Goal: Transaction & Acquisition: Purchase product/service

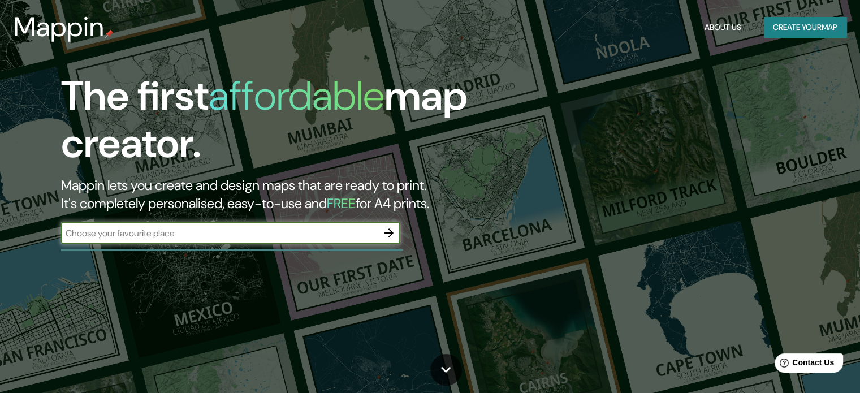
click at [356, 228] on input "text" at bounding box center [219, 233] width 317 height 13
click at [393, 230] on icon "button" at bounding box center [389, 233] width 14 height 14
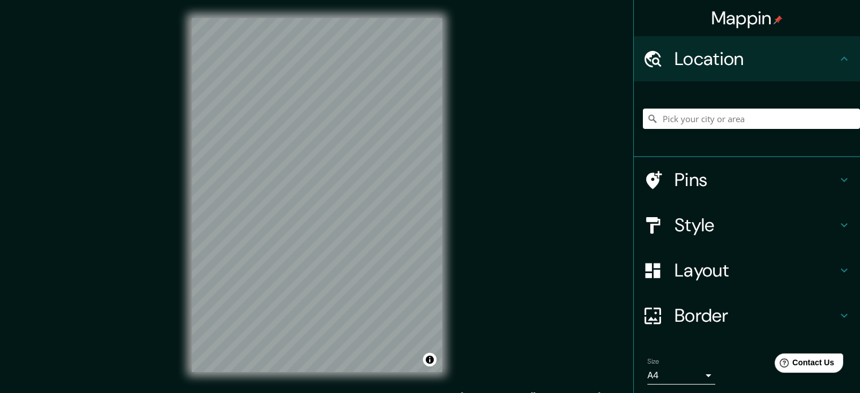
click at [492, 145] on div "Mappin Location Pins Style Layout Border Choose a border. Hint : you can make l…" at bounding box center [430, 204] width 860 height 408
click at [501, 136] on div "Mappin Location Pins Style Layout Border Choose a border. Hint : you can make l…" at bounding box center [430, 204] width 860 height 408
click at [449, 118] on div "© Mapbox © OpenStreetMap Improve this map" at bounding box center [317, 195] width 287 height 390
click at [585, 114] on div "Mappin Location Pins Style Layout Border Choose a border. Hint : you can make l…" at bounding box center [430, 204] width 860 height 408
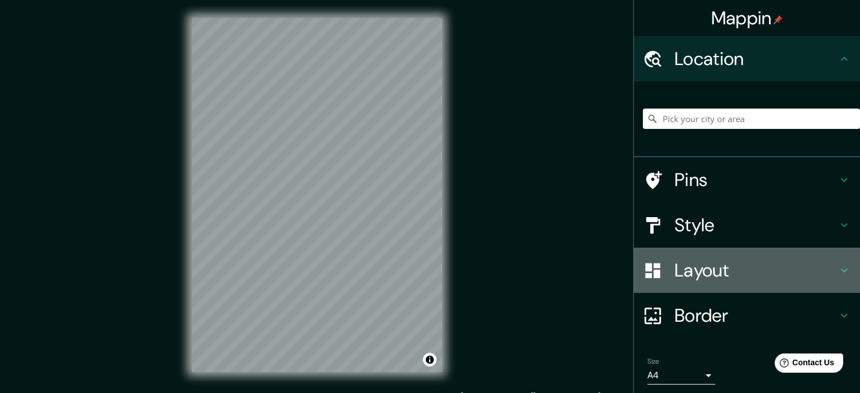
click at [837, 270] on icon at bounding box center [844, 270] width 14 height 14
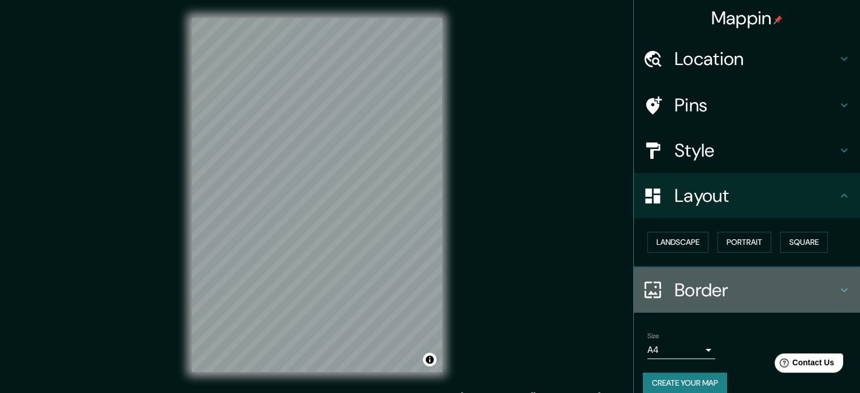
click at [837, 286] on icon at bounding box center [844, 290] width 14 height 14
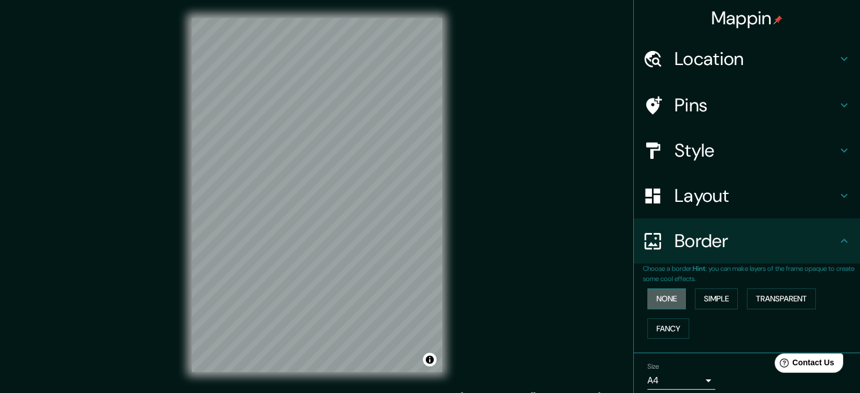
click at [647, 297] on button "None" at bounding box center [666, 298] width 38 height 21
click at [701, 301] on button "Simple" at bounding box center [716, 298] width 43 height 21
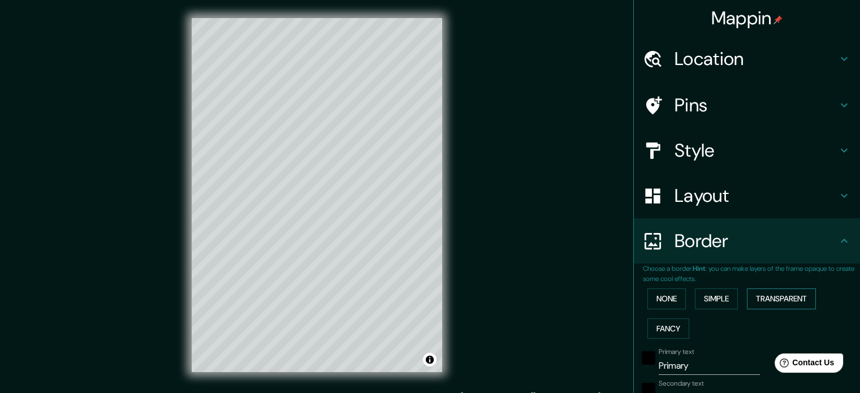
click at [774, 307] on button "Transparent" at bounding box center [781, 298] width 69 height 21
click at [678, 321] on button "Fancy" at bounding box center [668, 328] width 42 height 21
click at [659, 298] on button "None" at bounding box center [666, 298] width 38 height 21
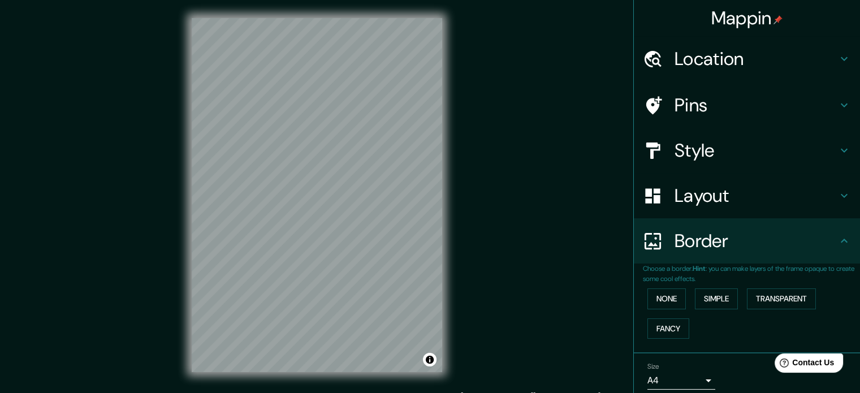
click at [818, 196] on h4 "Layout" at bounding box center [755, 195] width 163 height 23
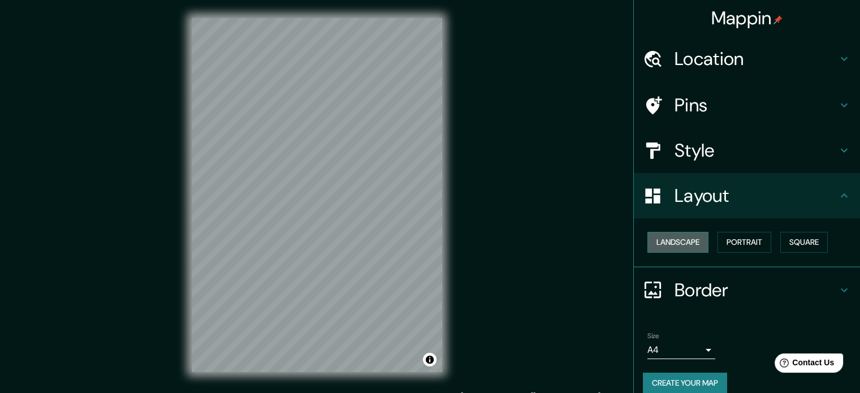
click at [681, 239] on button "Landscape" at bounding box center [677, 242] width 61 height 21
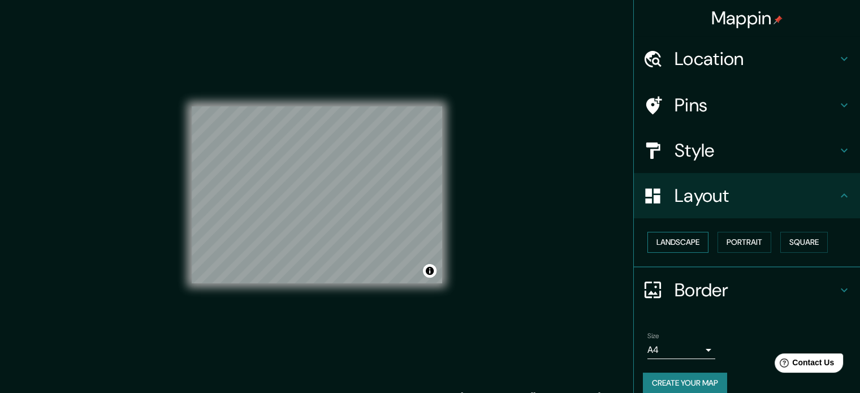
click at [686, 239] on button "Landscape" at bounding box center [677, 242] width 61 height 21
click at [724, 242] on button "Portrait" at bounding box center [744, 242] width 54 height 21
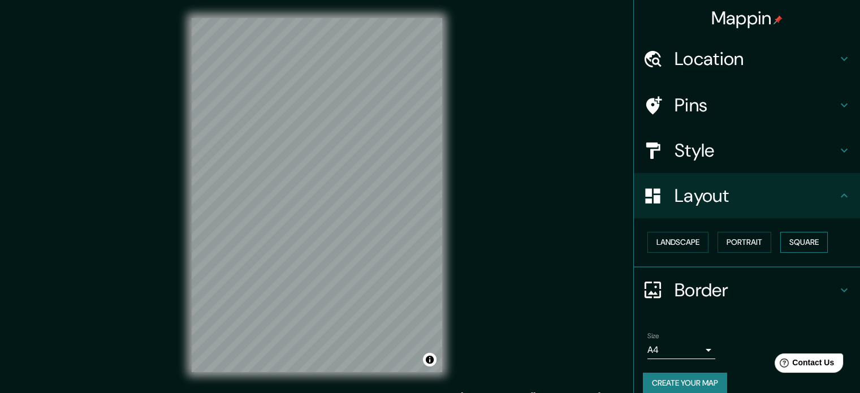
click at [793, 250] on button "Square" at bounding box center [803, 242] width 47 height 21
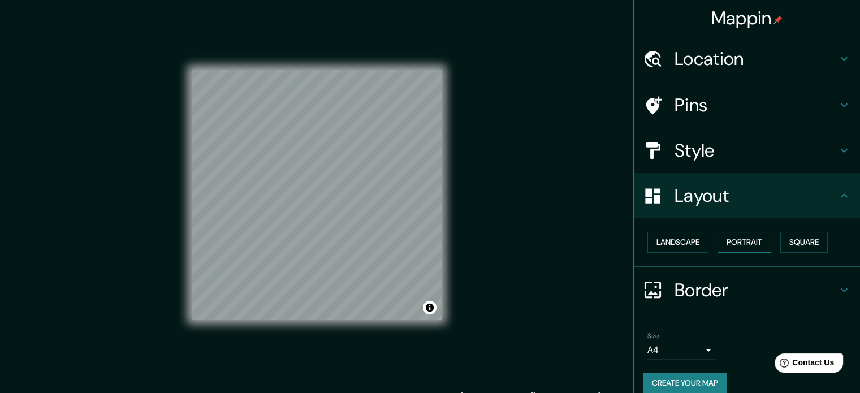
click at [753, 239] on button "Portrait" at bounding box center [744, 242] width 54 height 21
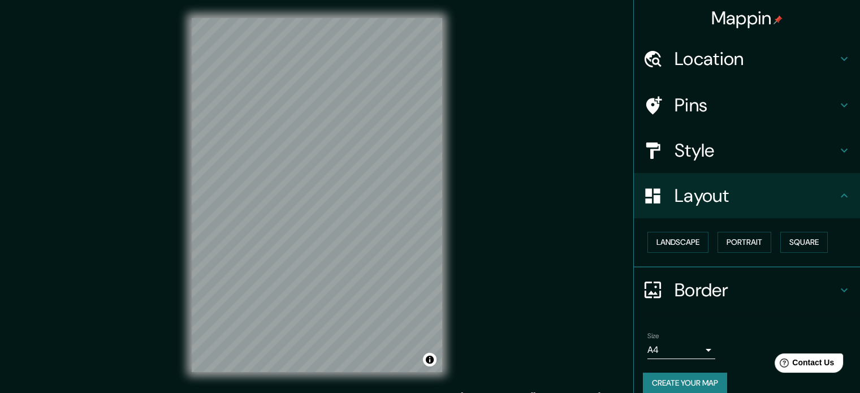
click at [823, 110] on h4 "Pins" at bounding box center [755, 105] width 163 height 23
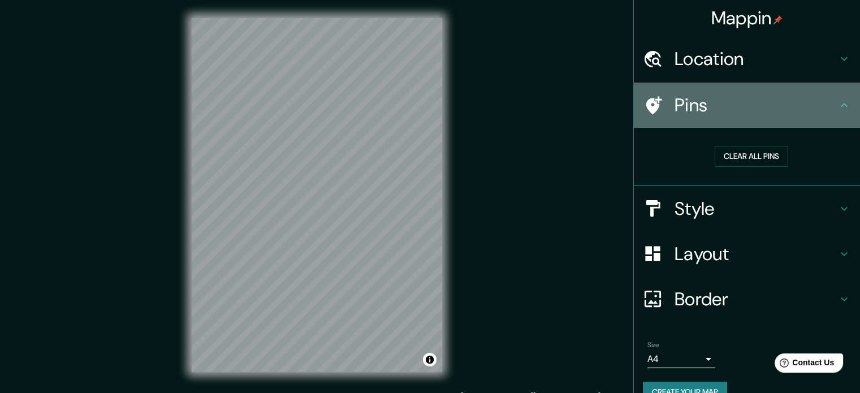
click at [823, 110] on h4 "Pins" at bounding box center [755, 105] width 163 height 23
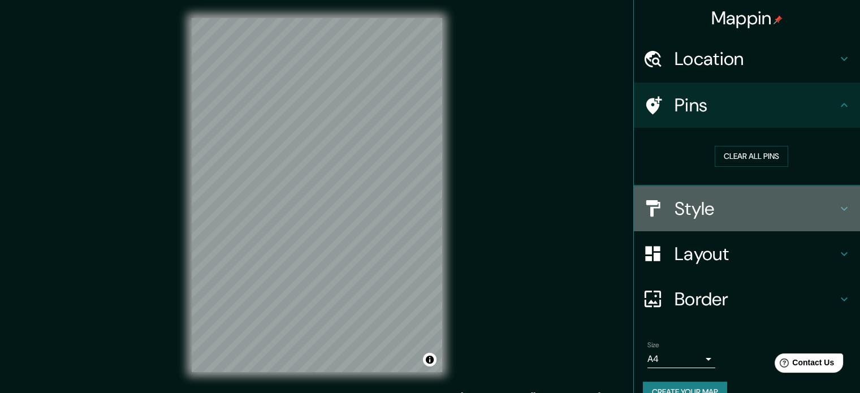
click at [812, 223] on div "Style" at bounding box center [747, 208] width 226 height 45
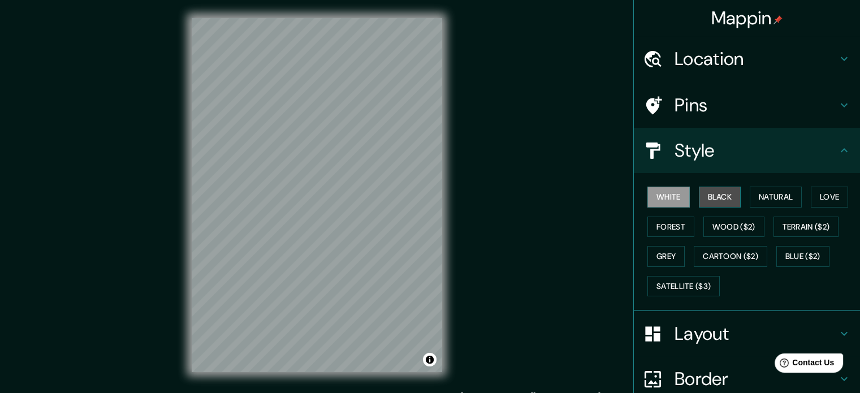
click at [729, 197] on button "Black" at bounding box center [720, 197] width 42 height 21
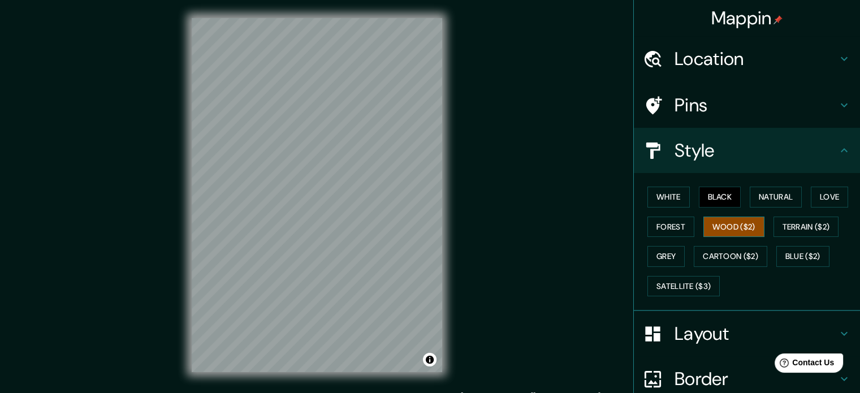
click at [728, 224] on button "Wood ($2)" at bounding box center [733, 226] width 61 height 21
click at [667, 201] on button "White" at bounding box center [668, 197] width 42 height 21
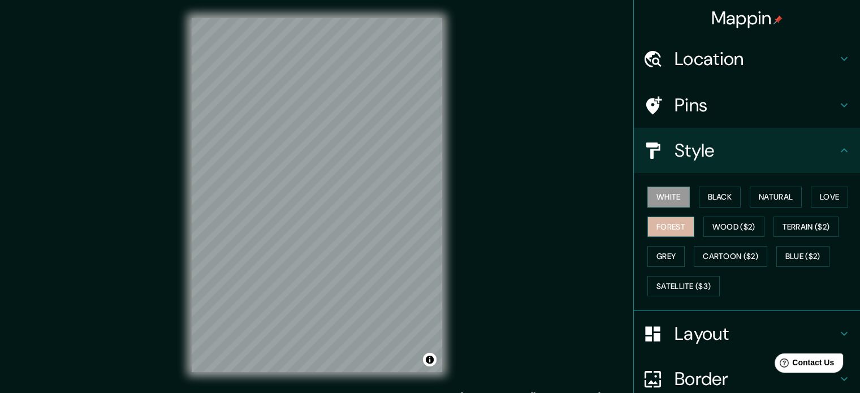
click at [671, 225] on button "Forest" at bounding box center [670, 226] width 47 height 21
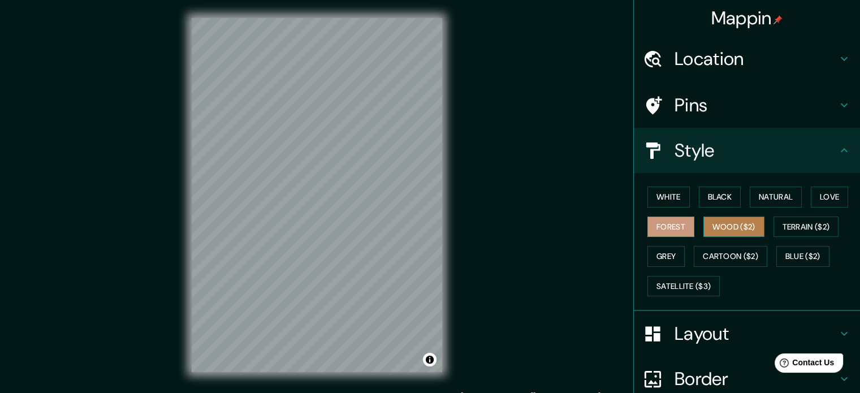
click at [705, 230] on button "Wood ($2)" at bounding box center [733, 226] width 61 height 21
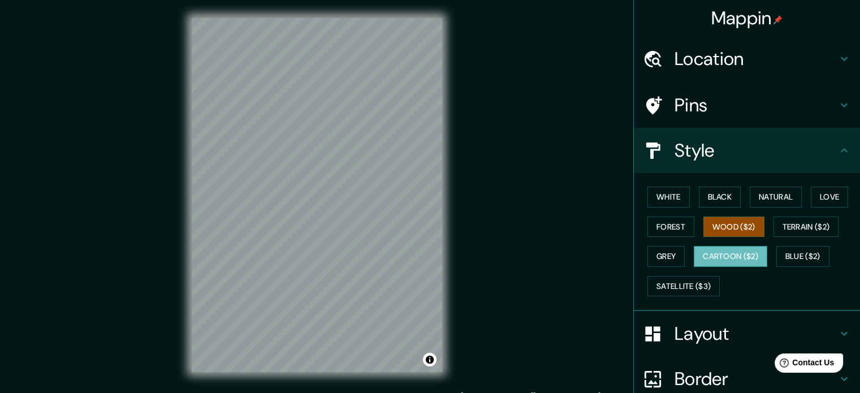
click at [709, 248] on button "Cartoon ($2)" at bounding box center [730, 256] width 73 height 21
click at [657, 226] on button "Forest" at bounding box center [670, 226] width 47 height 21
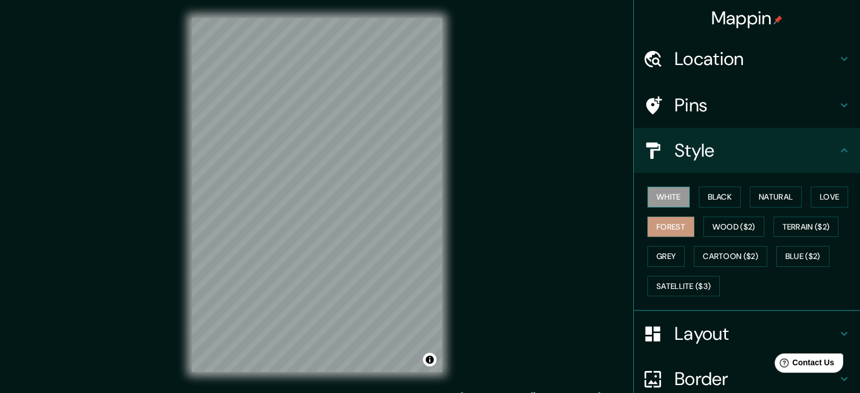
click at [647, 193] on button "White" at bounding box center [668, 197] width 42 height 21
click at [703, 196] on button "Black" at bounding box center [720, 197] width 42 height 21
drag, startPoint x: 738, startPoint y: 276, endPoint x: 764, endPoint y: 138, distance: 140.5
click at [764, 137] on ul "Location Pins Style White Black Natural Love Forest Wood ($2) Terrain ($2) Grey…" at bounding box center [747, 266] width 226 height 460
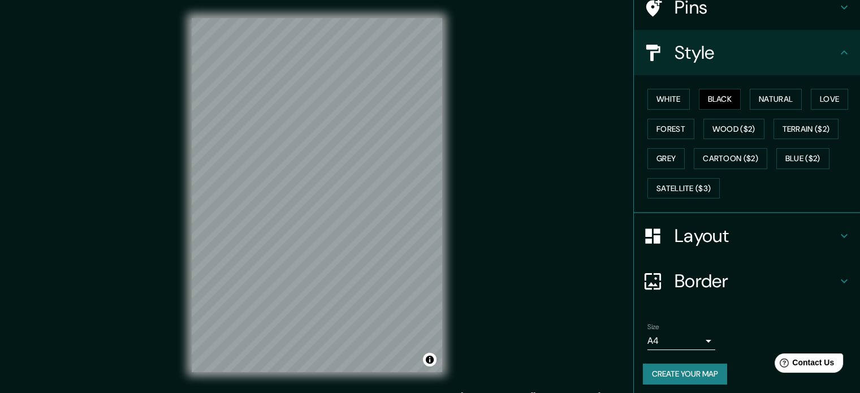
scroll to position [101, 0]
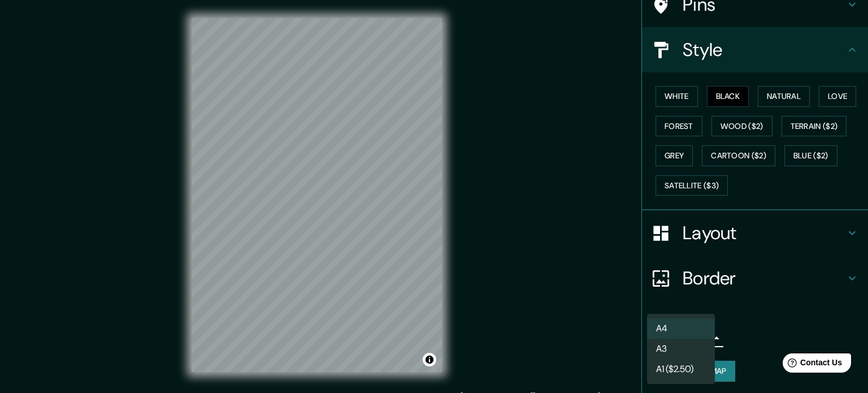
click at [686, 335] on body "Mappin Location Pins Style White Black Natural Love Forest Wood ($2) Terrain ($…" at bounding box center [434, 196] width 868 height 393
click at [691, 348] on li "A3" at bounding box center [681, 349] width 68 height 20
type input "a4"
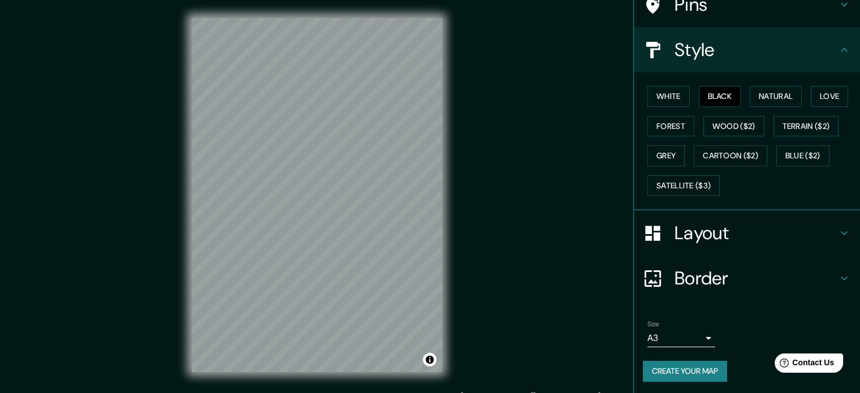
drag, startPoint x: 500, startPoint y: 292, endPoint x: 495, endPoint y: 334, distance: 41.6
click at [495, 334] on div "Mappin Location Pins Style White Black Natural Love Forest Wood ($2) Terrain ($…" at bounding box center [430, 204] width 860 height 408
